Goal: Task Accomplishment & Management: Complete application form

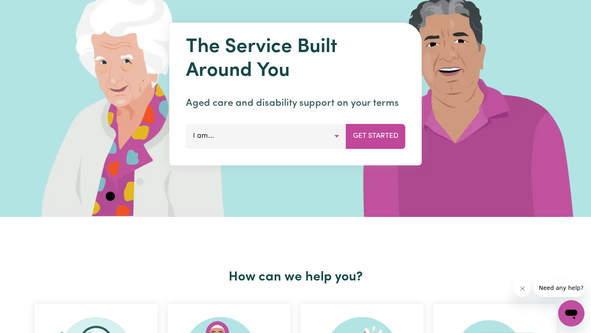
scroll to position [68, 0]
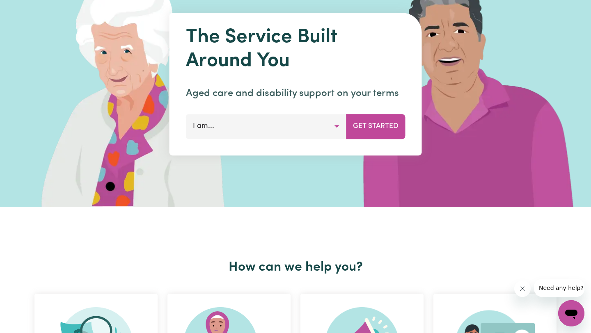
click at [330, 128] on button "I am..." at bounding box center [266, 126] width 161 height 25
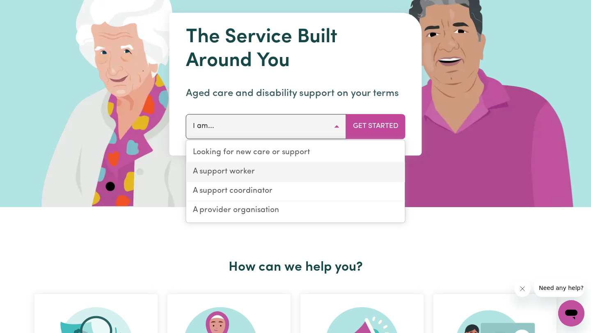
click at [246, 169] on link "A support worker" at bounding box center [295, 172] width 219 height 19
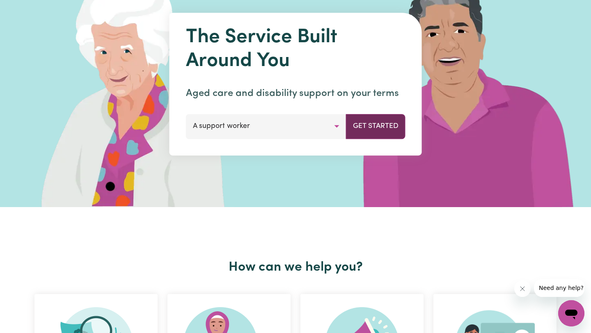
click at [372, 130] on button "Get Started" at bounding box center [376, 126] width 60 height 25
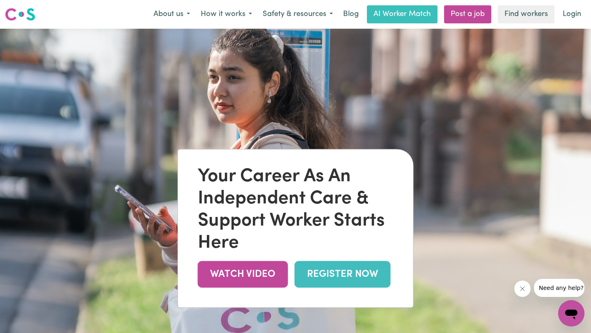
click at [177, 5] on nav "Menu About us How it works Safety & resources Blog AI Worker Match Post a job F…" at bounding box center [295, 14] width 591 height 29
click at [177, 13] on button "About us" at bounding box center [171, 14] width 47 height 17
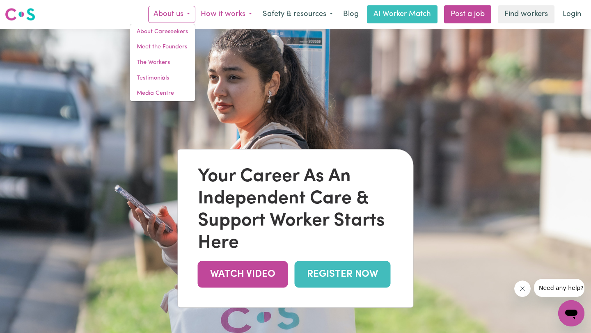
click at [226, 16] on button "How it works" at bounding box center [226, 14] width 62 height 17
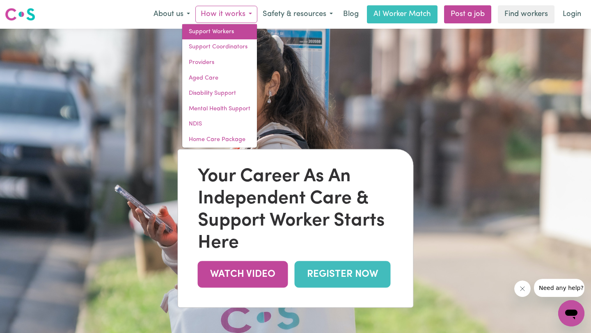
click at [224, 34] on link "Support Workers" at bounding box center [219, 32] width 75 height 16
click at [282, 11] on button "Safety & resources" at bounding box center [297, 14] width 81 height 17
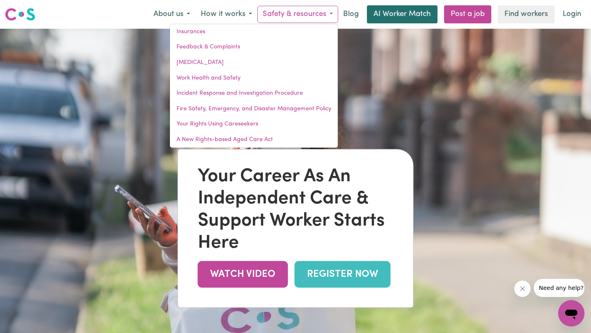
click at [389, 16] on link "AI Worker Match" at bounding box center [402, 14] width 71 height 18
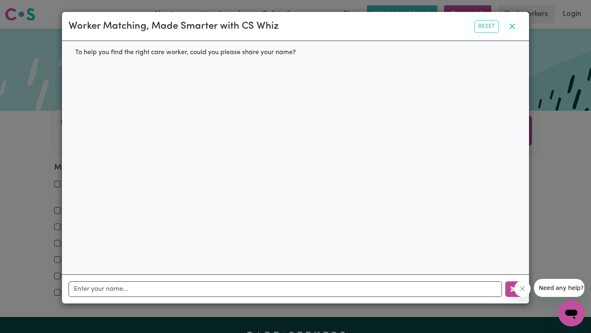
click at [510, 22] on icon "button" at bounding box center [512, 26] width 10 height 10
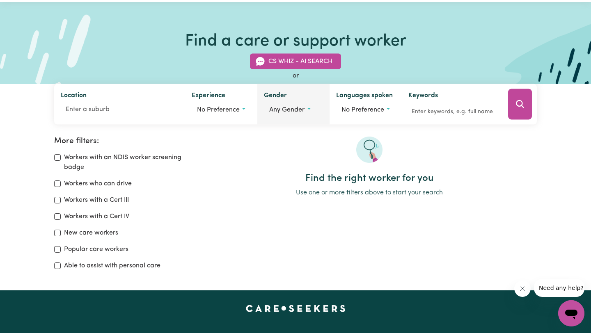
scroll to position [29, 0]
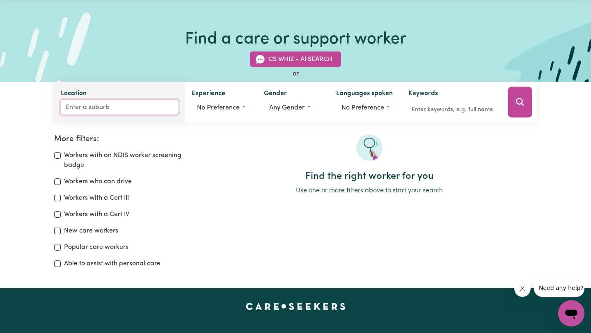
click at [103, 108] on input "Location" at bounding box center [120, 107] width 118 height 15
type input "5048"
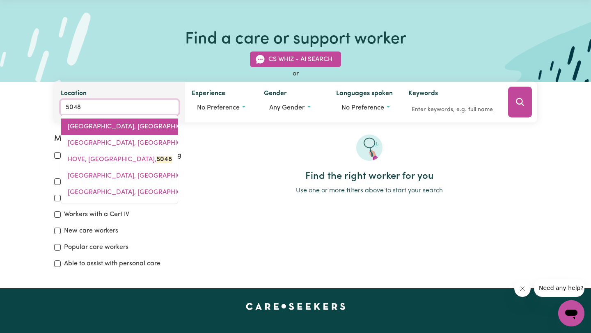
click at [124, 126] on span "[GEOGRAPHIC_DATA], [GEOGRAPHIC_DATA], 5048" at bounding box center [145, 127] width 154 height 7
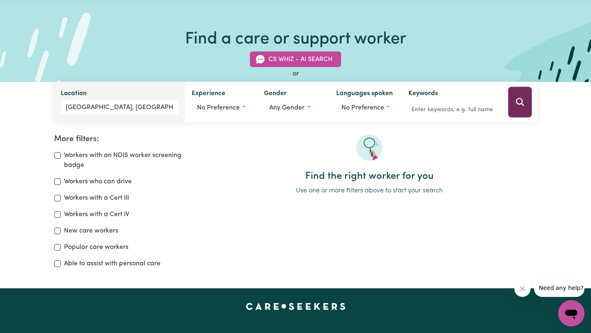
click at [528, 103] on button "Search" at bounding box center [520, 102] width 24 height 31
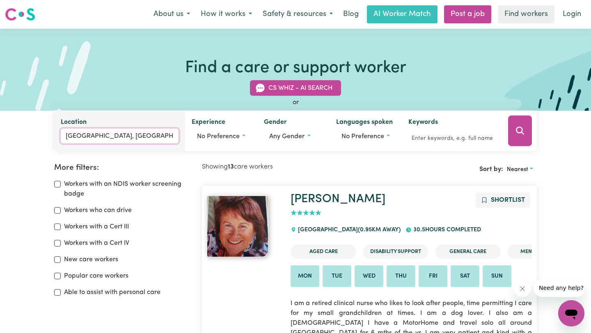
type input "[GEOGRAPHIC_DATA], [GEOGRAPHIC_DATA], 5048"
click at [126, 134] on input "[GEOGRAPHIC_DATA], [GEOGRAPHIC_DATA]" at bounding box center [120, 136] width 118 height 15
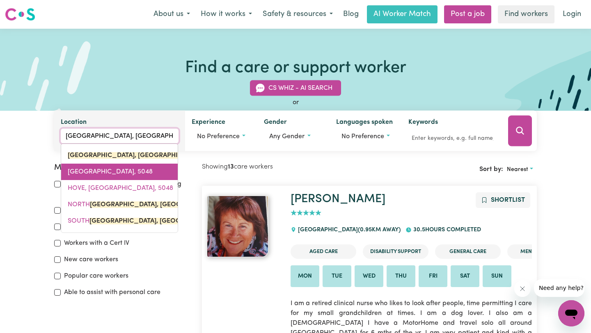
click at [117, 172] on span "[GEOGRAPHIC_DATA], 5048" at bounding box center [110, 172] width 85 height 7
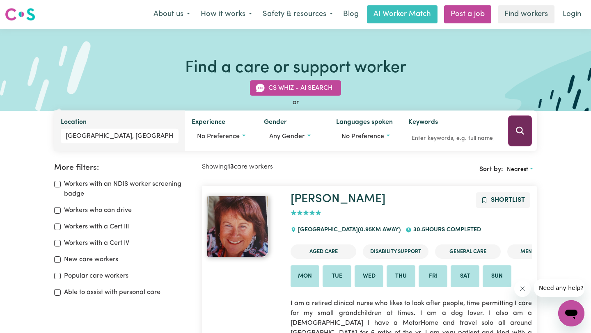
click at [524, 136] on button "Search" at bounding box center [520, 131] width 24 height 31
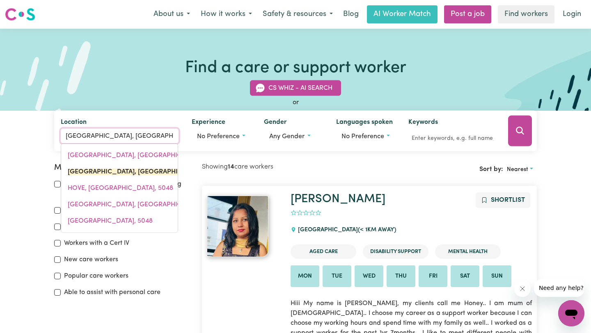
drag, startPoint x: 122, startPoint y: 136, endPoint x: 21, endPoint y: 148, distance: 101.2
click at [21, 148] on div "CS Whiz - AI Search or Location [GEOGRAPHIC_DATA], [GEOGRAPHIC_DATA] [GEOGRAPHI…" at bounding box center [295, 111] width 591 height 81
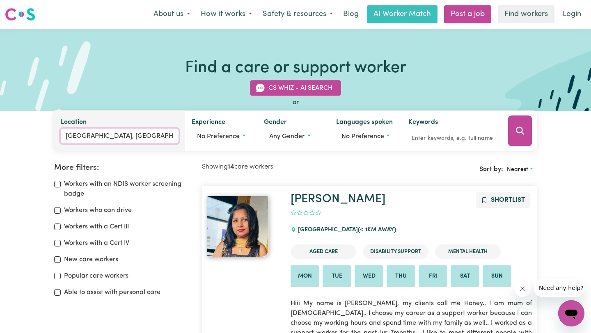
click at [129, 131] on input "[GEOGRAPHIC_DATA], [GEOGRAPHIC_DATA]" at bounding box center [120, 136] width 118 height 15
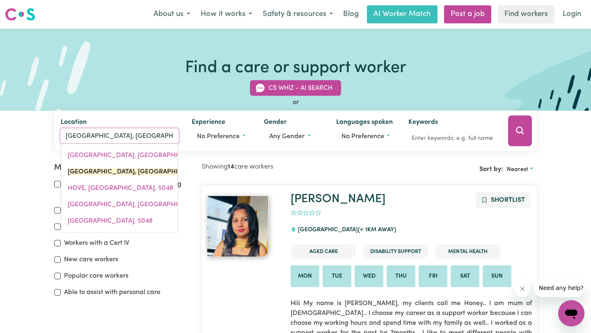
drag, startPoint x: 123, startPoint y: 135, endPoint x: 41, endPoint y: 140, distance: 81.9
click at [41, 140] on div "CS Whiz - AI Search or Location [GEOGRAPHIC_DATA], [GEOGRAPHIC_DATA] [GEOGRAPHI…" at bounding box center [295, 111] width 591 height 81
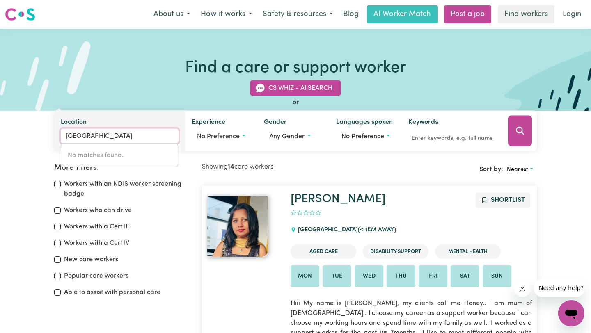
click at [132, 131] on input "[GEOGRAPHIC_DATA]" at bounding box center [120, 136] width 118 height 15
drag, startPoint x: 131, startPoint y: 135, endPoint x: 35, endPoint y: 134, distance: 95.7
click at [35, 134] on div "CS Whiz - AI Search or Location [GEOGRAPHIC_DATA] No matches found. Experience …" at bounding box center [295, 111] width 591 height 81
type input "s"
type input "bri"
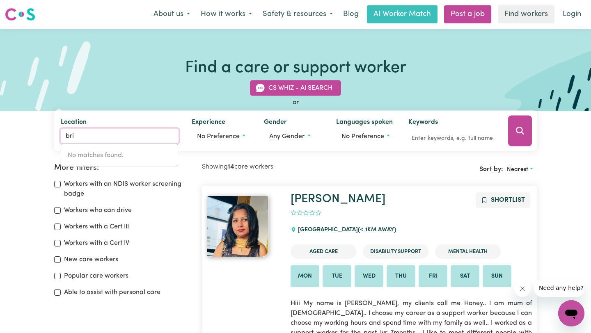
type input "briAGOLONG, [GEOGRAPHIC_DATA], 3860"
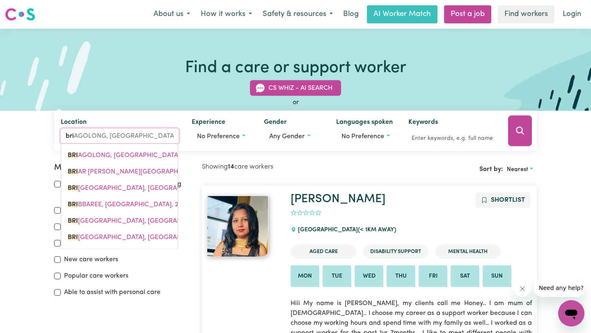
type input "brig"
type input "[GEOGRAPHIC_DATA]"
type input "[GEOGRAPHIC_DATA], [GEOGRAPHIC_DATA], 4017"
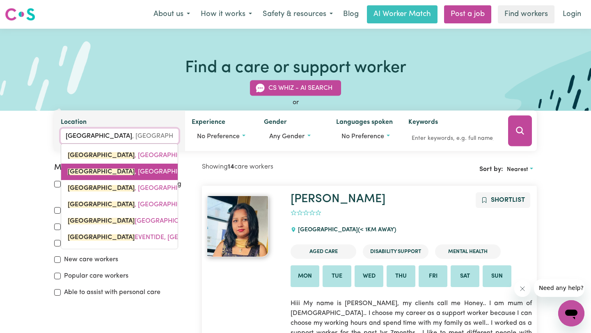
click at [116, 172] on span "[GEOGRAPHIC_DATA] , [GEOGRAPHIC_DATA], 5048" at bounding box center [145, 172] width 155 height 7
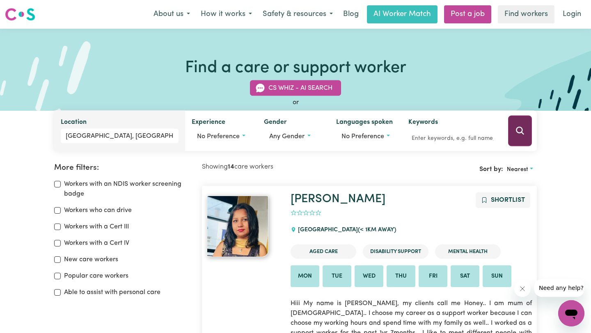
click at [521, 128] on icon "Search" at bounding box center [520, 131] width 8 height 8
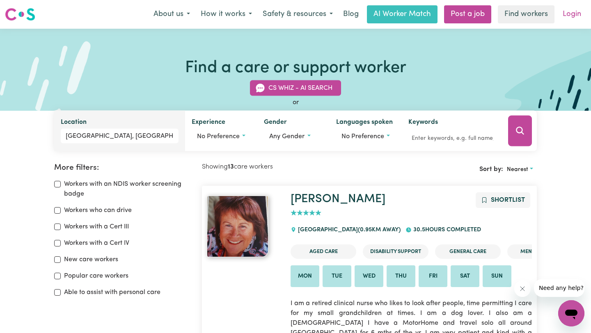
click at [567, 17] on link "Login" at bounding box center [572, 14] width 28 height 18
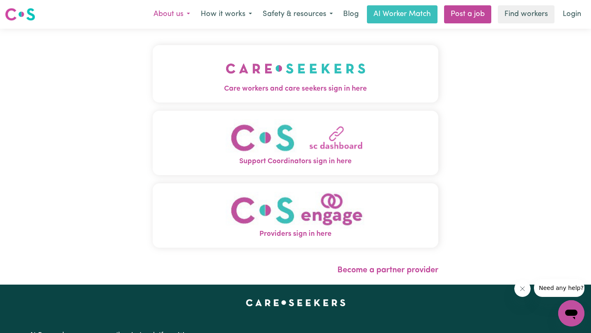
click at [171, 16] on button "About us" at bounding box center [171, 14] width 47 height 17
click at [233, 16] on button "How it works" at bounding box center [226, 14] width 62 height 17
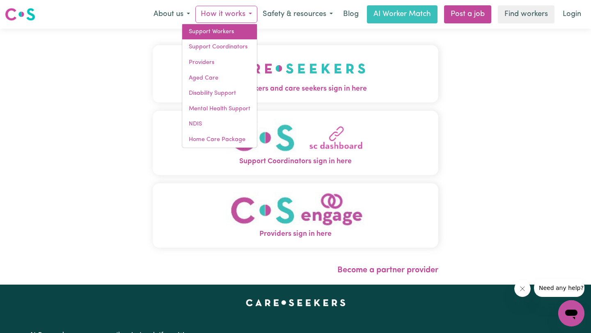
click at [229, 35] on link "Support Workers" at bounding box center [219, 32] width 75 height 16
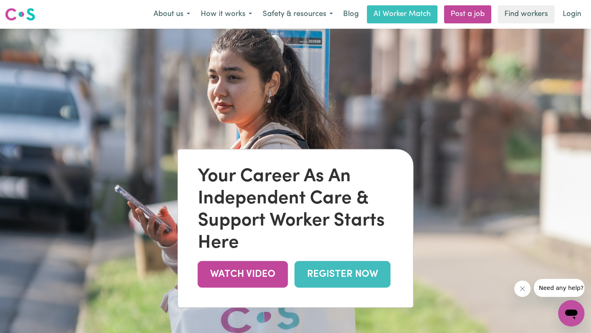
click at [365, 269] on link "REGISTER NOW" at bounding box center [343, 274] width 96 height 27
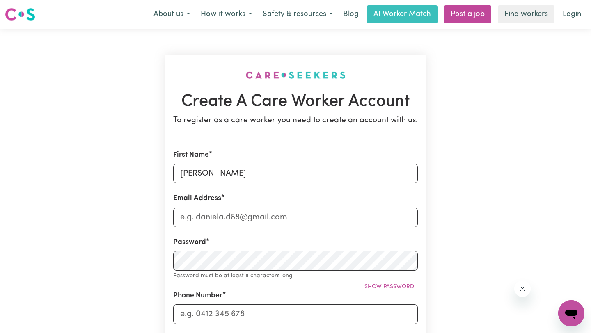
type input "Coveneyj@icloud.com"
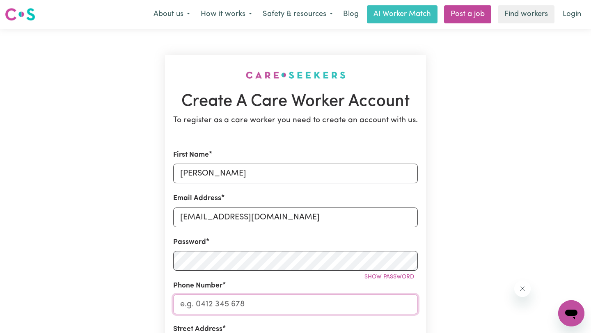
click at [232, 303] on input "Phone Number" at bounding box center [295, 305] width 245 height 20
type input "0481732595"
